Goal: Task Accomplishment & Management: Manage account settings

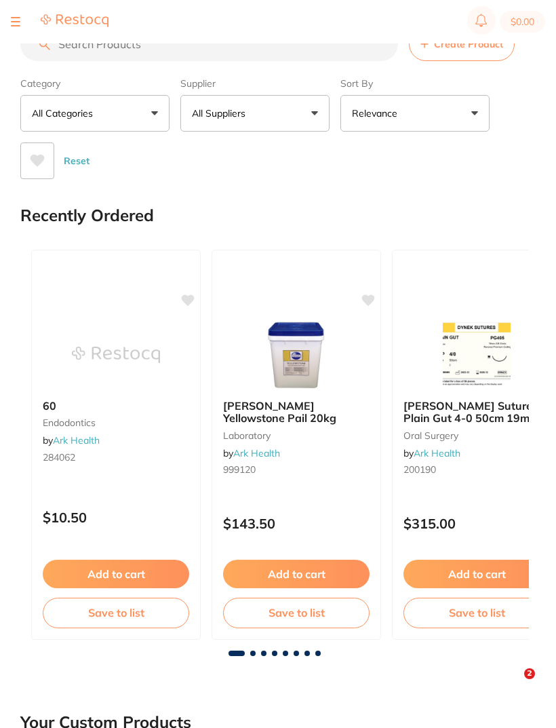
click at [19, 22] on button at bounding box center [16, 21] width 10 height 1
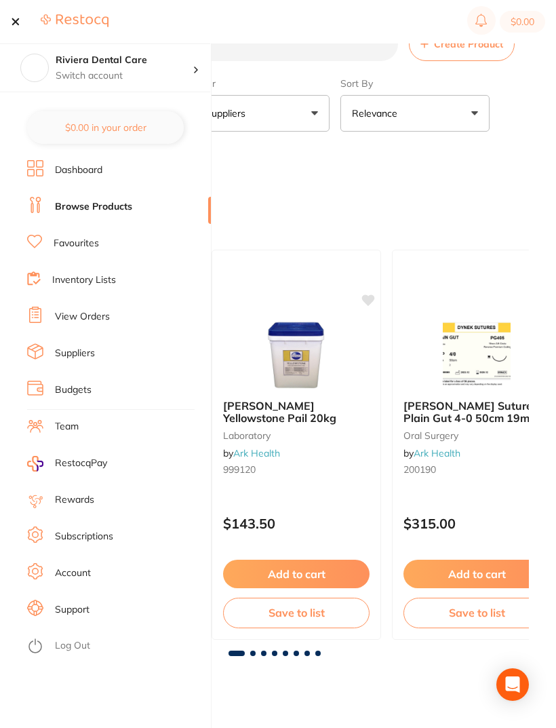
click at [19, 21] on button at bounding box center [16, 21] width 10 height 1
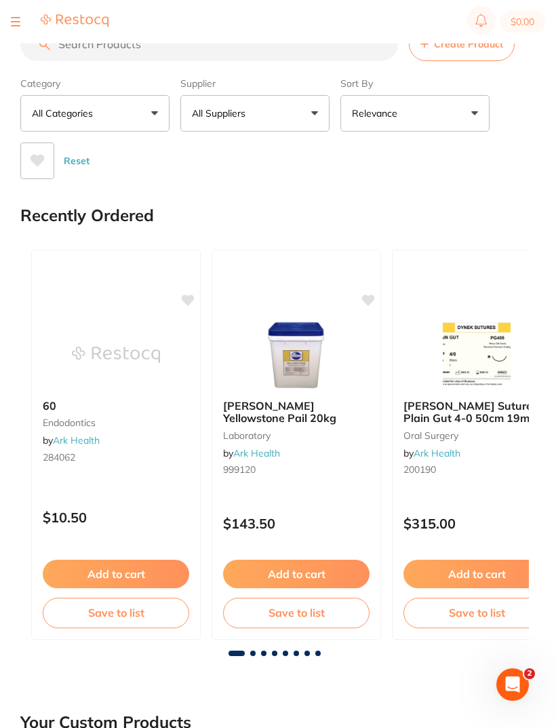
click at [18, 22] on button at bounding box center [16, 21] width 10 height 1
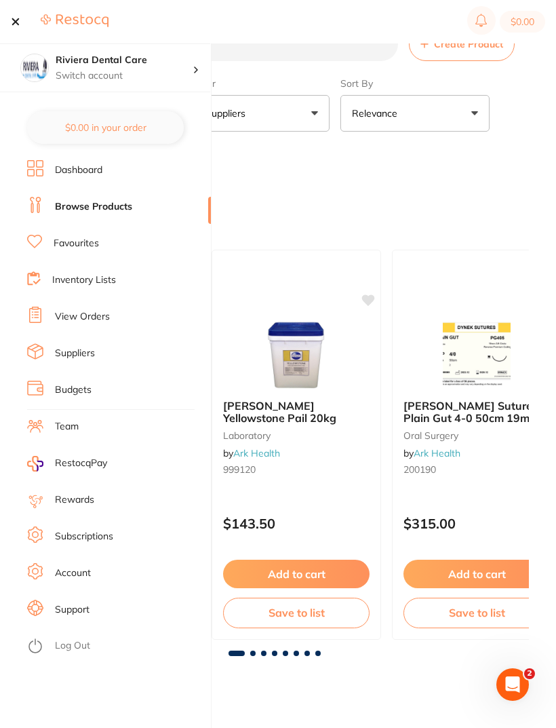
click at [76, 314] on link "View Orders" at bounding box center [82, 317] width 55 height 14
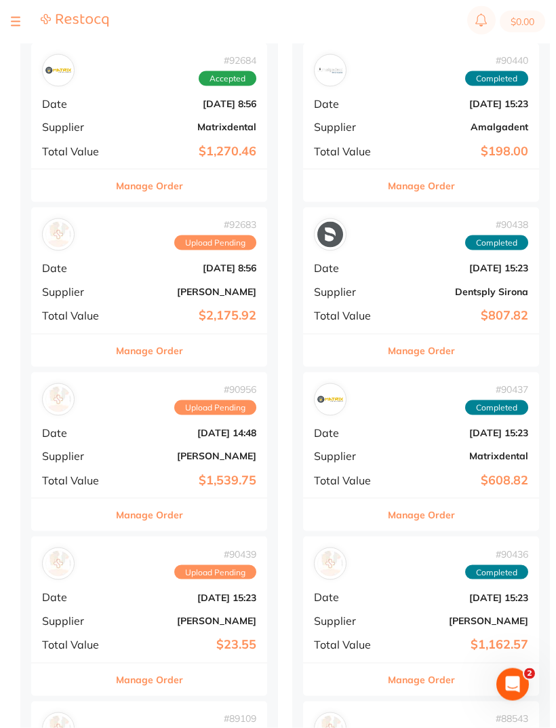
scroll to position [1135, 0]
click at [155, 436] on div "# 90956 Upload Pending Date [DATE] 14:48 Supplier [PERSON_NAME] Total Value $1,…" at bounding box center [149, 435] width 236 height 126
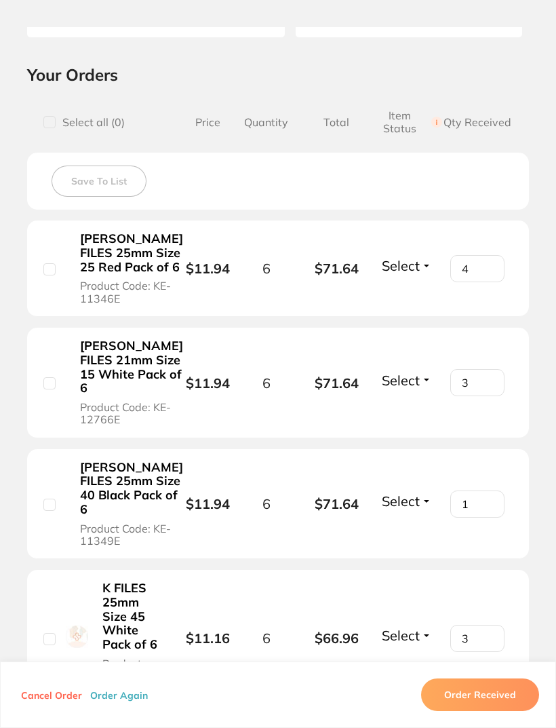
scroll to position [269, 0]
click at [488, 278] on input "4" at bounding box center [478, 267] width 54 height 27
type input "6"
click at [56, 273] on div "[PERSON_NAME] FILES 25mm Size 25 Red Pack of 6 Product Code: KE-11346E" at bounding box center [113, 268] width 141 height 74
click at [44, 275] on input "checkbox" at bounding box center [49, 269] width 12 height 12
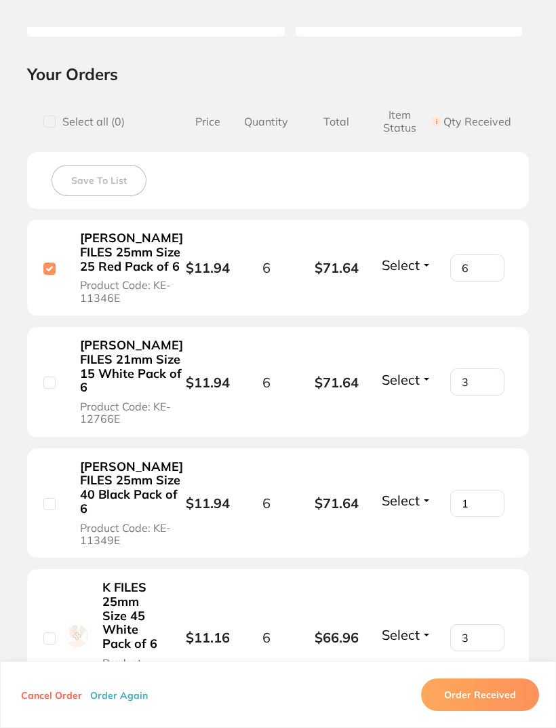
checkbox input "true"
click at [485, 396] on input "3" at bounding box center [478, 381] width 54 height 27
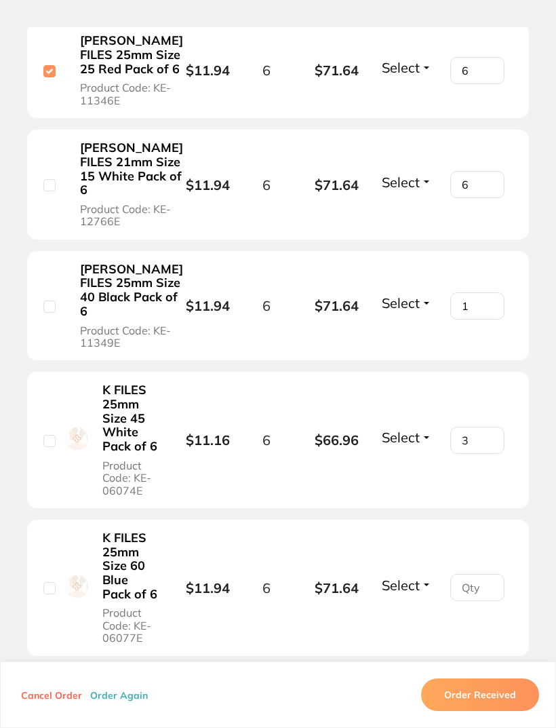
scroll to position [468, 0]
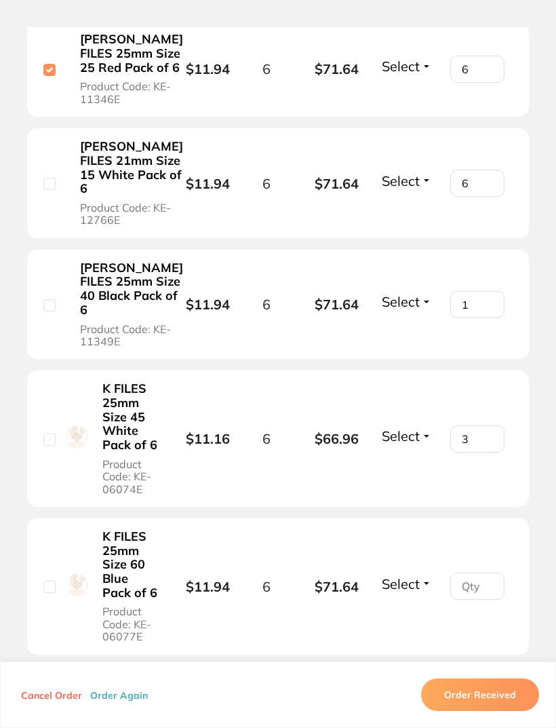
type input "6"
click at [487, 318] on input "1" at bounding box center [478, 304] width 54 height 27
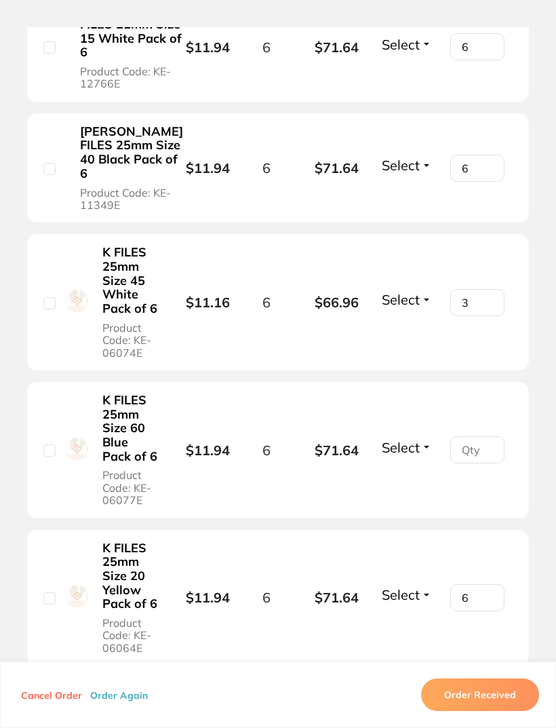
scroll to position [606, 0]
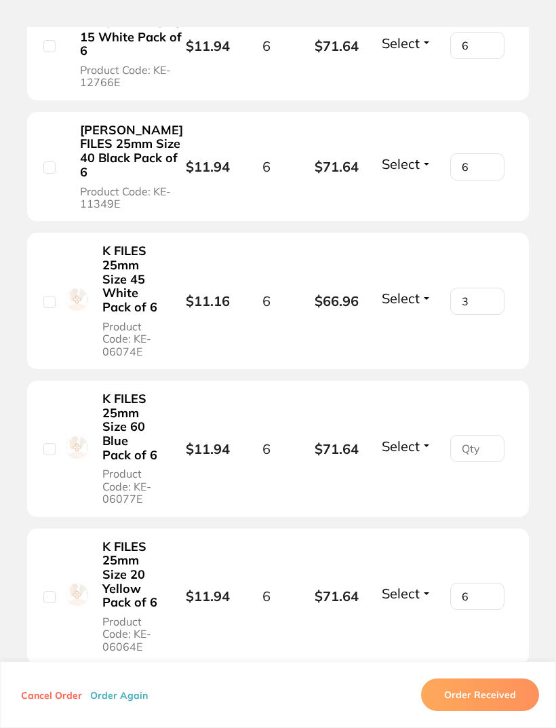
type input "6"
click at [479, 315] on input "3" at bounding box center [478, 301] width 54 height 27
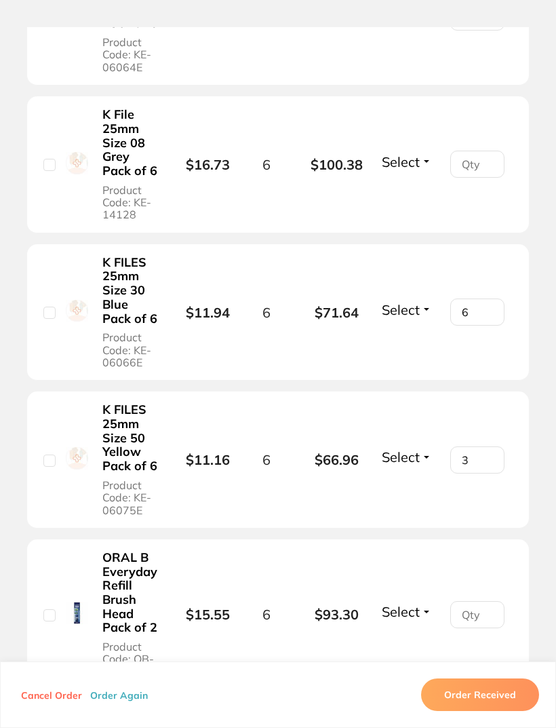
scroll to position [1187, 0]
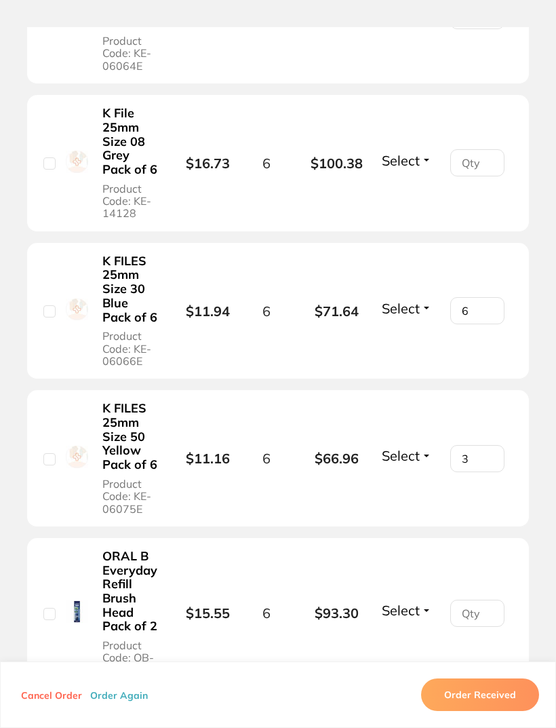
type input "6"
click at [490, 472] on input "3" at bounding box center [478, 458] width 54 height 27
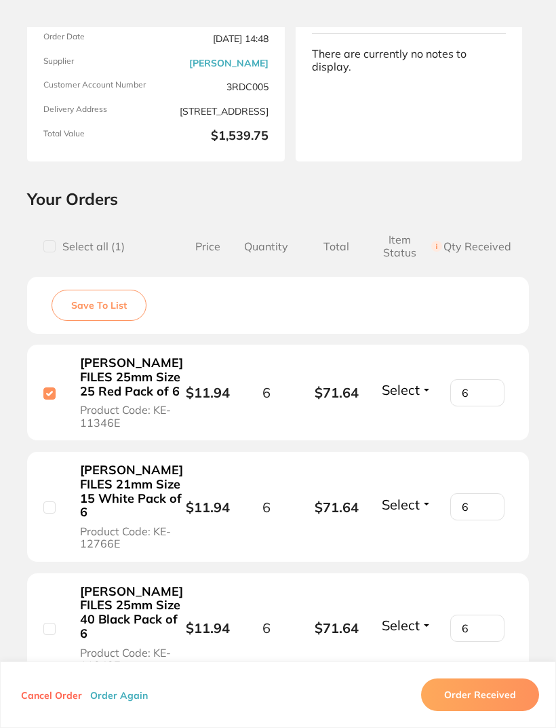
scroll to position [144, 0]
type input "6"
